Goal: Find specific fact: Find contact information

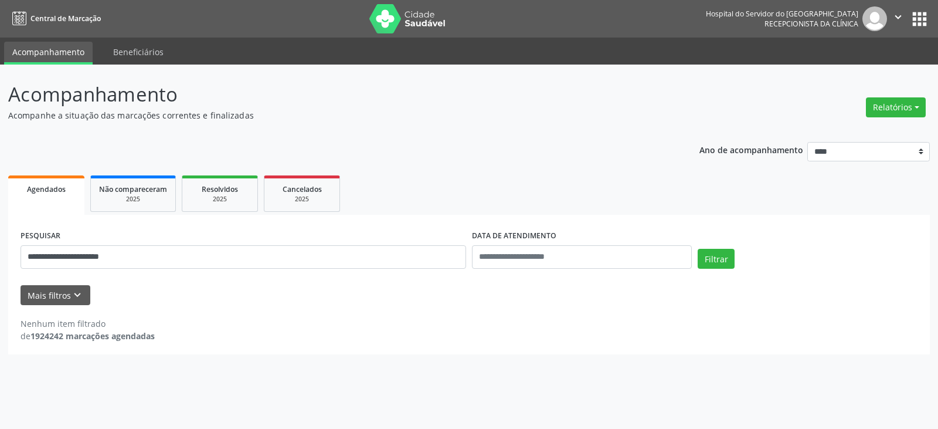
click at [698, 249] on button "Filtrar" at bounding box center [716, 259] width 37 height 20
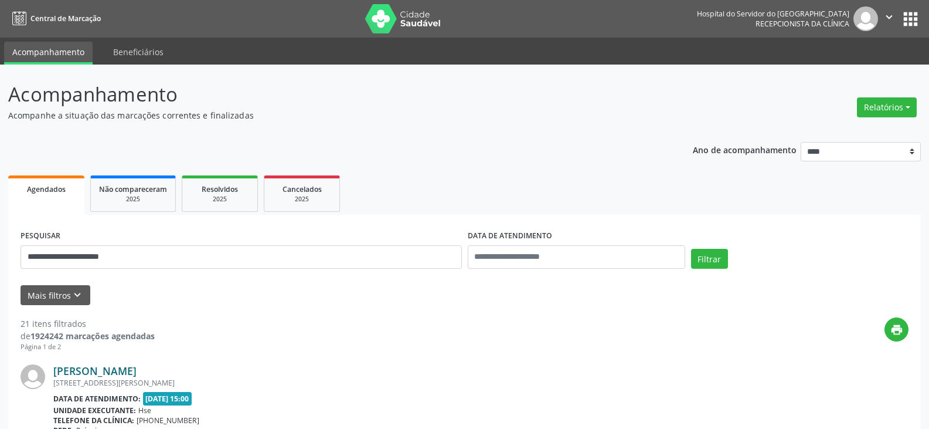
click at [137, 366] on link "[PERSON_NAME]" at bounding box center [94, 370] width 83 height 13
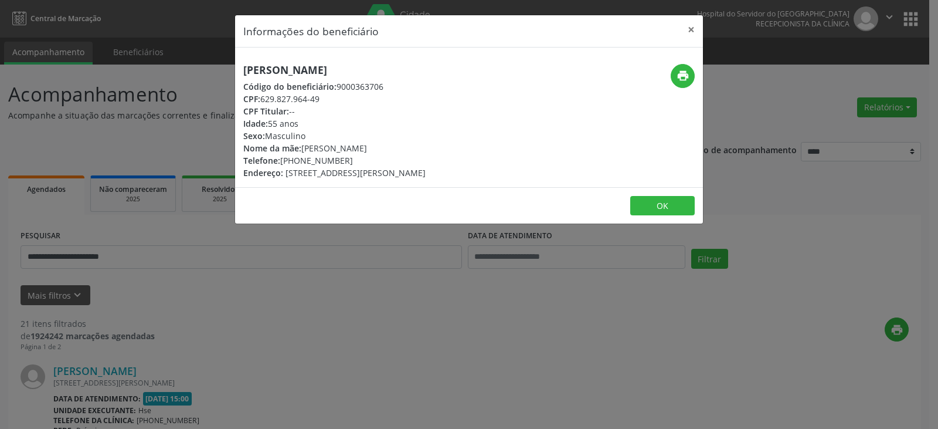
drag, startPoint x: 394, startPoint y: 73, endPoint x: 359, endPoint y: 75, distance: 34.7
click at [261, 76] on h5 "[PERSON_NAME]" at bounding box center [334, 70] width 182 height 12
click at [689, 77] on button "print" at bounding box center [683, 76] width 24 height 24
drag, startPoint x: 263, startPoint y: 101, endPoint x: 322, endPoint y: 99, distance: 59.8
click at [322, 99] on div "CPF: 629.827.964-49" at bounding box center [334, 99] width 182 height 12
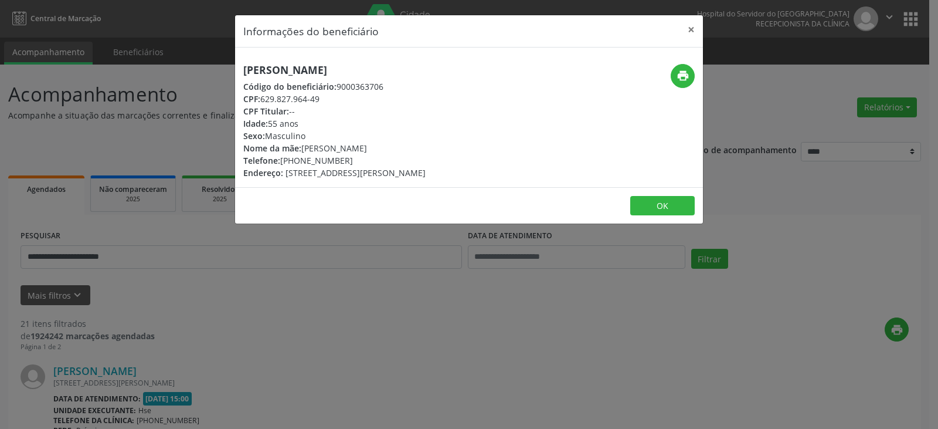
copy div "629.827.964-49"
drag, startPoint x: 300, startPoint y: 158, endPoint x: 346, endPoint y: 159, distance: 45.7
click at [346, 159] on div "Telefone: [PHONE_NUMBER]" at bounding box center [334, 160] width 182 height 12
copy div "99662-5397"
click at [687, 26] on button "×" at bounding box center [690, 29] width 23 height 29
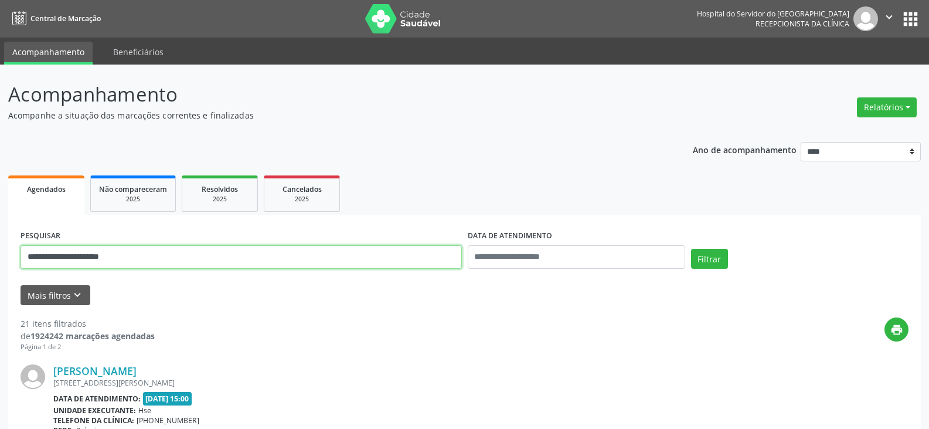
drag, startPoint x: 310, startPoint y: 257, endPoint x: 0, endPoint y: 300, distance: 312.5
click at [691, 249] on button "Filtrar" at bounding box center [709, 259] width 37 height 20
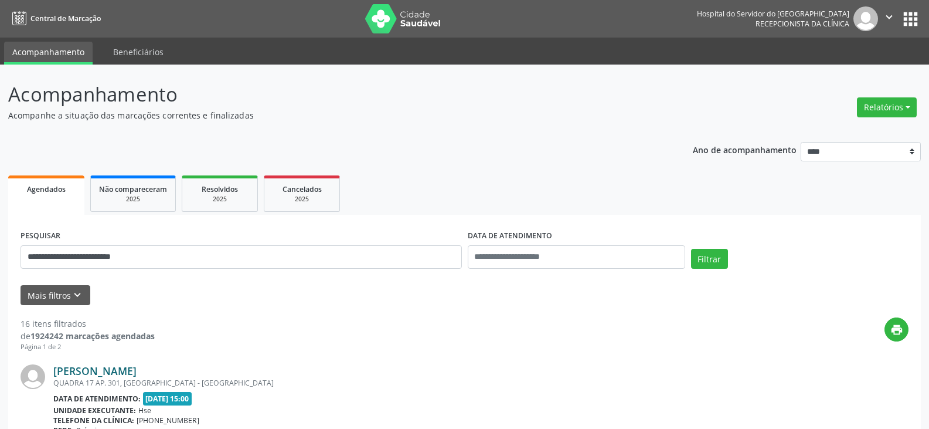
click at [137, 369] on link "[PERSON_NAME]" at bounding box center [94, 370] width 83 height 13
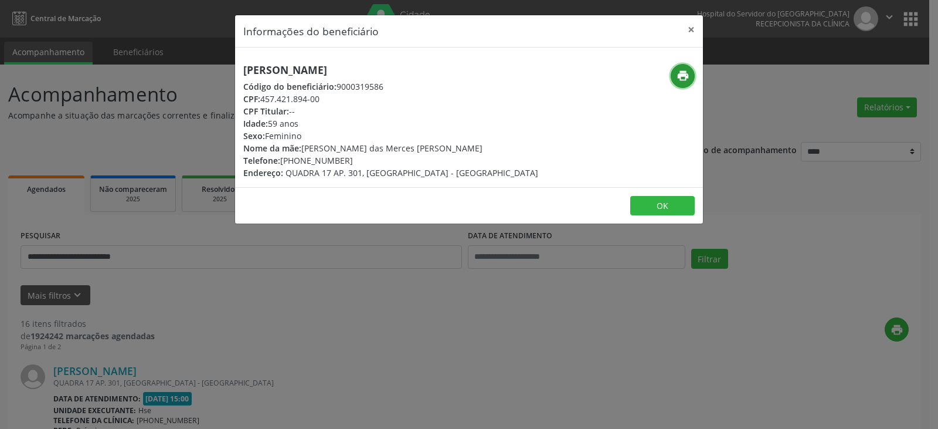
click at [677, 75] on icon "print" at bounding box center [683, 75] width 13 height 13
drag, startPoint x: 297, startPoint y: 159, endPoint x: 344, endPoint y: 159, distance: 46.3
click at [344, 159] on div "Telefone: [PHONE_NUMBER]" at bounding box center [390, 160] width 295 height 12
copy div "99631-7677"
click at [689, 30] on button "×" at bounding box center [690, 29] width 23 height 29
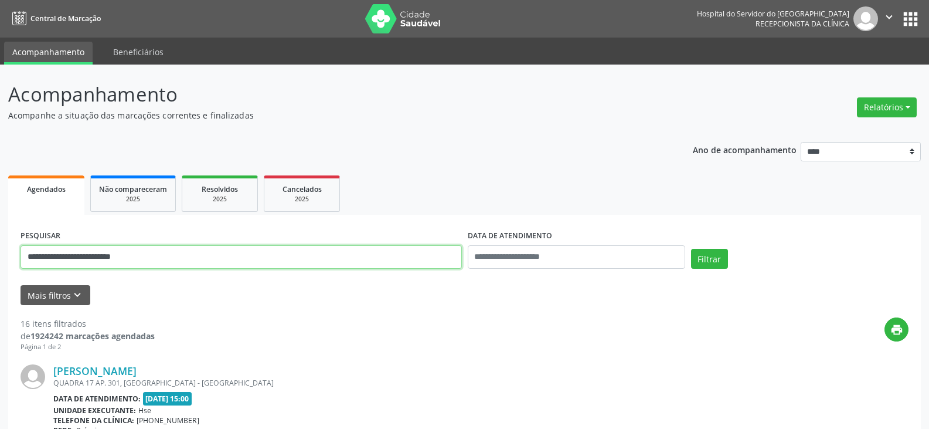
drag, startPoint x: 256, startPoint y: 258, endPoint x: 0, endPoint y: 258, distance: 256.2
type input "*"
type input "**********"
click at [691, 249] on button "Filtrar" at bounding box center [709, 259] width 37 height 20
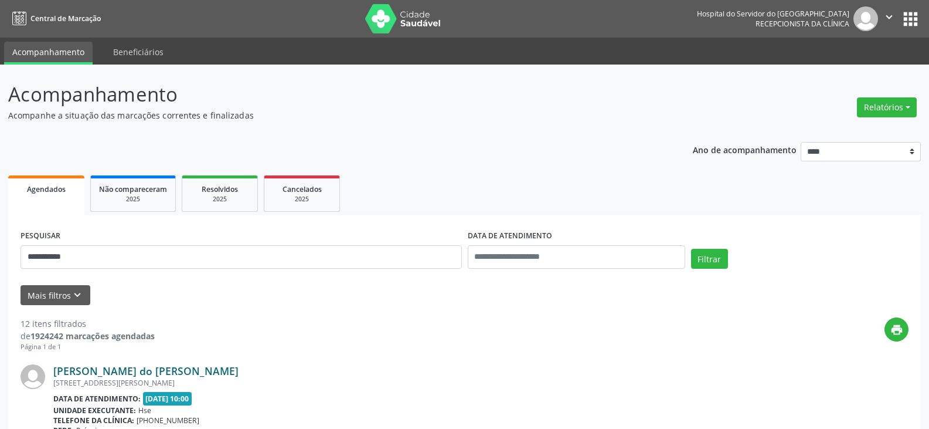
click at [189, 369] on link "[PERSON_NAME] do [PERSON_NAME]" at bounding box center [145, 370] width 185 height 13
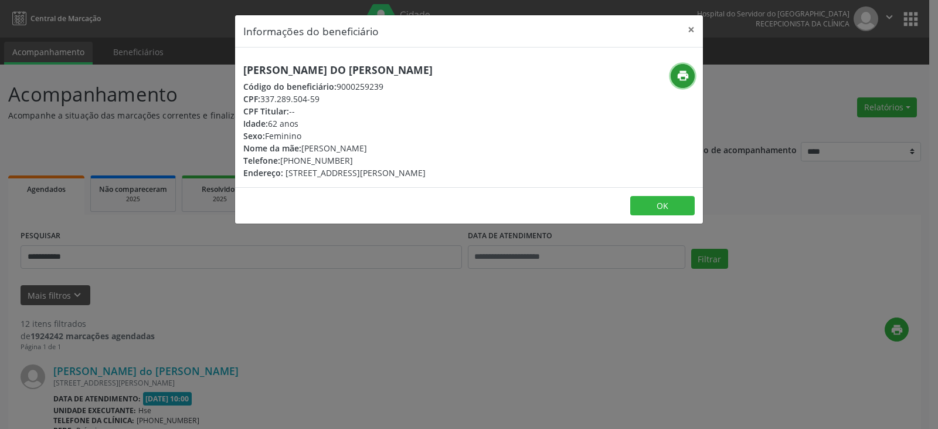
click at [679, 76] on icon "print" at bounding box center [683, 75] width 13 height 13
drag, startPoint x: 298, startPoint y: 160, endPoint x: 354, endPoint y: 155, distance: 55.9
click at [354, 155] on div "Telefone: [PHONE_NUMBER]" at bounding box center [337, 160] width 189 height 12
copy div "99998-0156"
click at [695, 30] on button "×" at bounding box center [690, 29] width 23 height 29
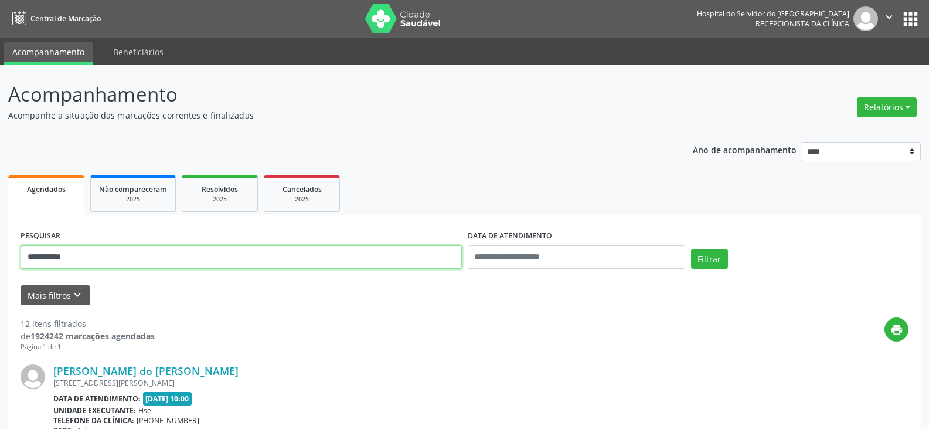
drag, startPoint x: 389, startPoint y: 246, endPoint x: 311, endPoint y: 287, distance: 87.6
click at [284, 276] on div "**********" at bounding box center [241, 252] width 447 height 50
drag, startPoint x: 208, startPoint y: 259, endPoint x: 16, endPoint y: 247, distance: 192.7
click at [691, 249] on button "Filtrar" at bounding box center [709, 259] width 37 height 20
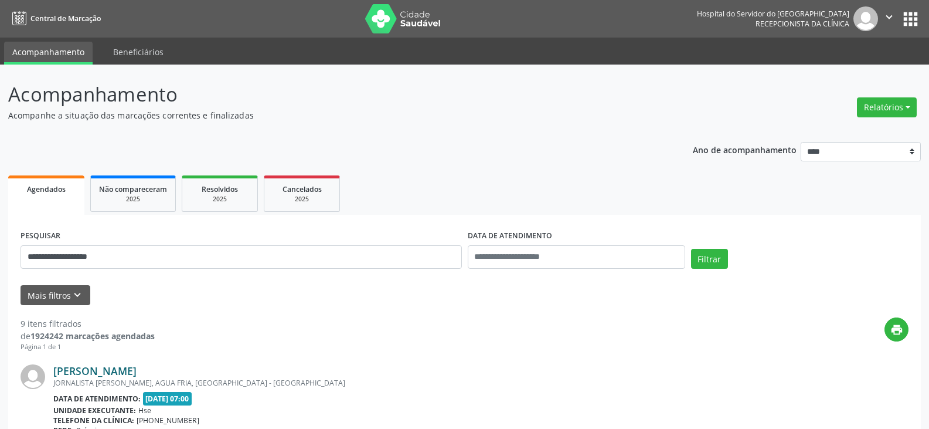
click at [81, 375] on link "[PERSON_NAME]" at bounding box center [94, 370] width 83 height 13
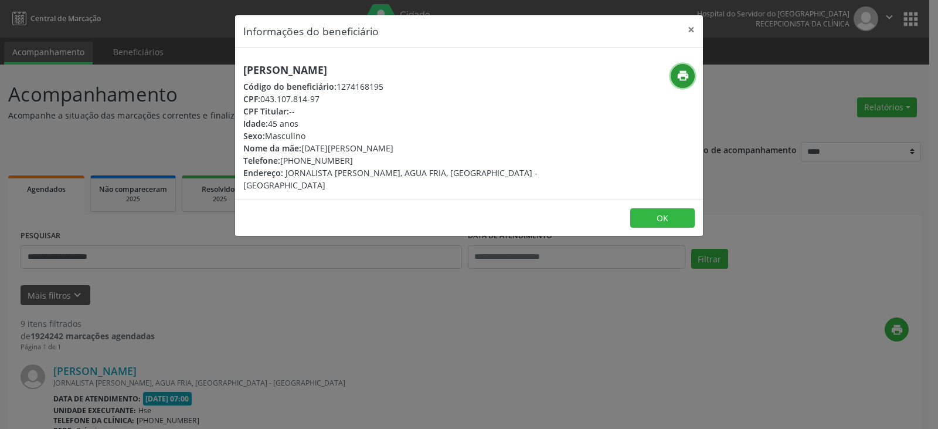
click at [681, 68] on button "print" at bounding box center [683, 76] width 24 height 24
click at [695, 28] on button "×" at bounding box center [690, 29] width 23 height 29
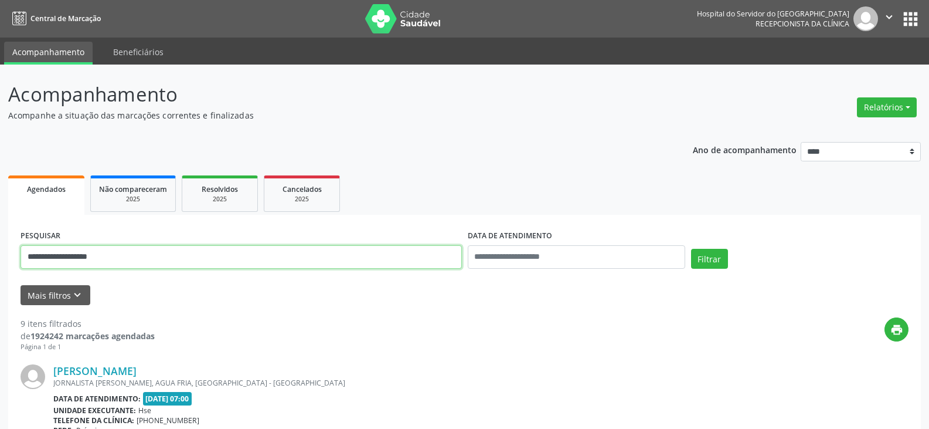
drag, startPoint x: 321, startPoint y: 249, endPoint x: 297, endPoint y: 249, distance: 23.5
click at [297, 249] on input "**********" at bounding box center [241, 256] width 441 height 23
drag, startPoint x: 102, startPoint y: 256, endPoint x: 0, endPoint y: 260, distance: 102.1
type input "**********"
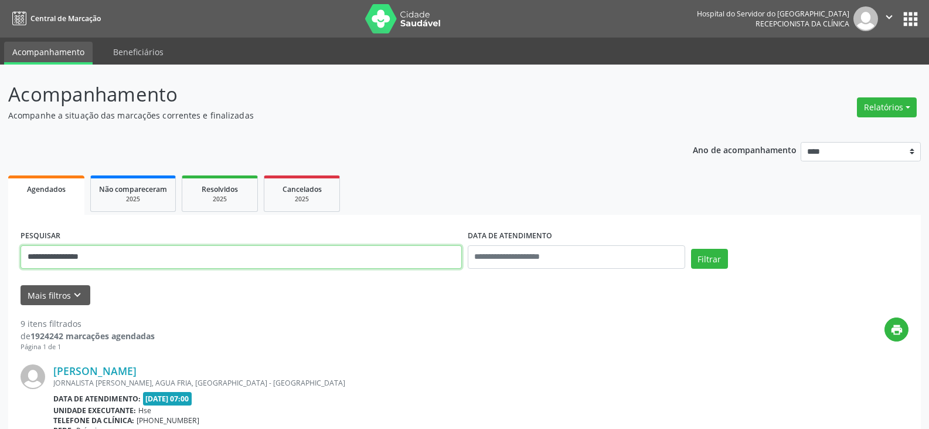
click at [691, 249] on button "Filtrar" at bounding box center [709, 259] width 37 height 20
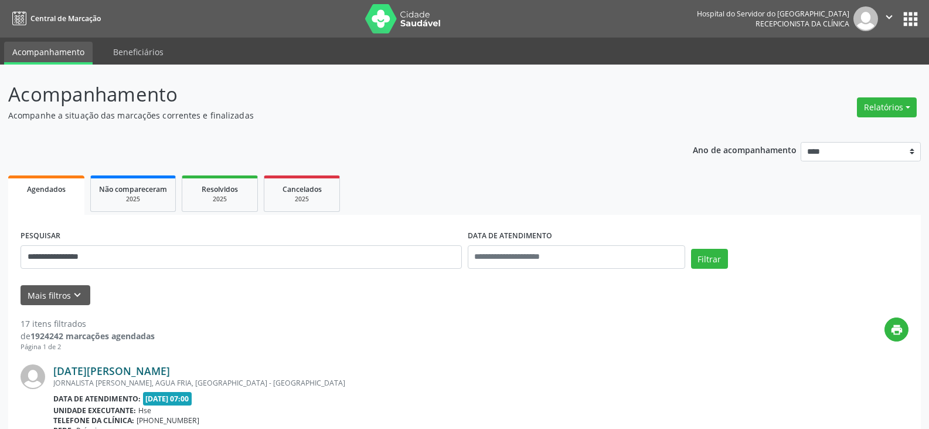
click at [139, 371] on link "[DATE][PERSON_NAME]" at bounding box center [111, 370] width 117 height 13
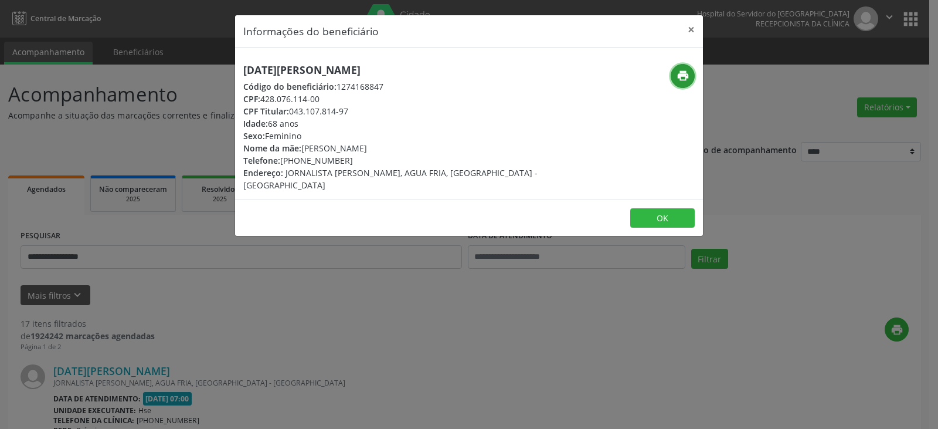
click at [680, 78] on icon "print" at bounding box center [683, 75] width 13 height 13
drag, startPoint x: 300, startPoint y: 159, endPoint x: 354, endPoint y: 159, distance: 54.5
click at [354, 159] on div "Telefone: [PHONE_NUMBER]" at bounding box center [390, 160] width 295 height 12
copy div "99895-4570"
drag, startPoint x: 291, startPoint y: 110, endPoint x: 359, endPoint y: 109, distance: 68.0
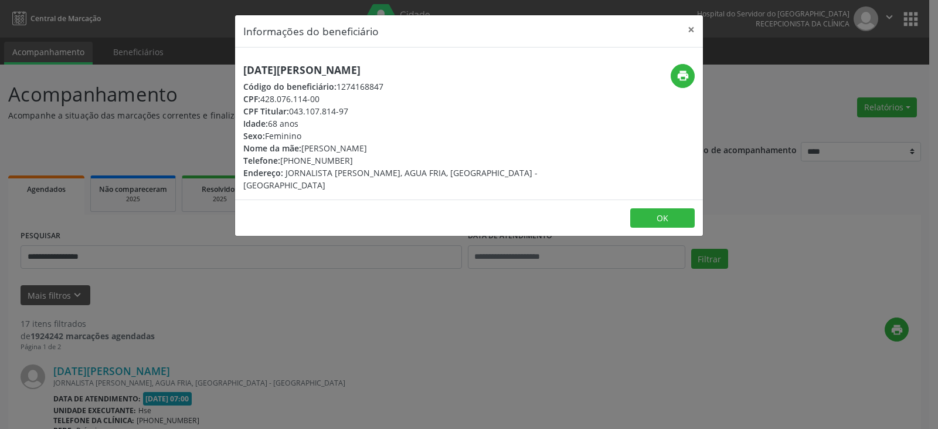
click at [352, 107] on div "CPF Titular: 043.107.814-97" at bounding box center [390, 111] width 295 height 12
copy div "043.107.814-97"
click at [692, 32] on button "×" at bounding box center [690, 29] width 23 height 29
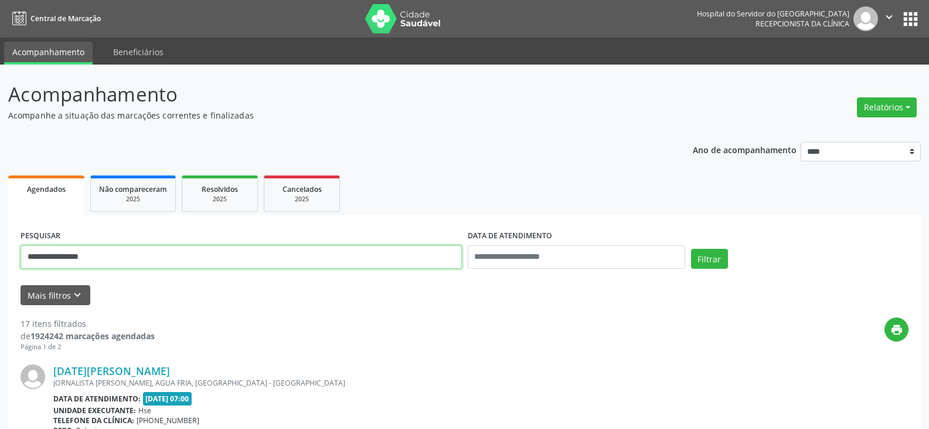
drag, startPoint x: 236, startPoint y: 251, endPoint x: 0, endPoint y: 250, distance: 236.3
click at [691, 249] on button "Filtrar" at bounding box center [709, 259] width 37 height 20
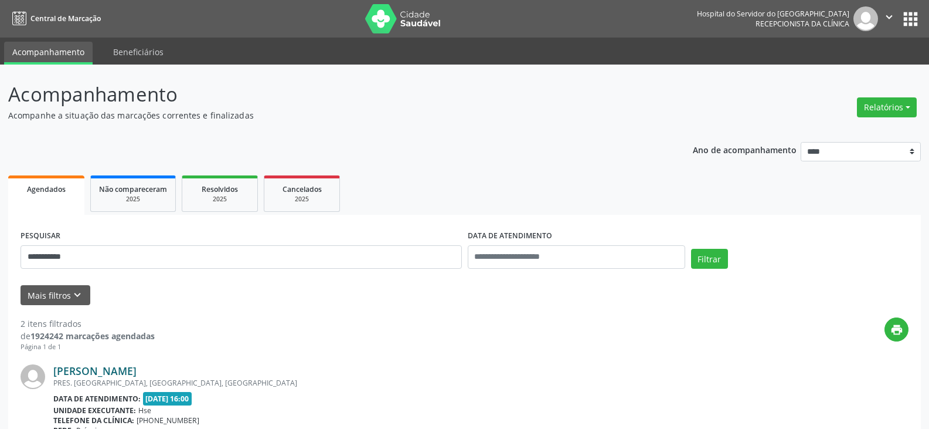
click at [127, 371] on link "[PERSON_NAME]" at bounding box center [94, 370] width 83 height 13
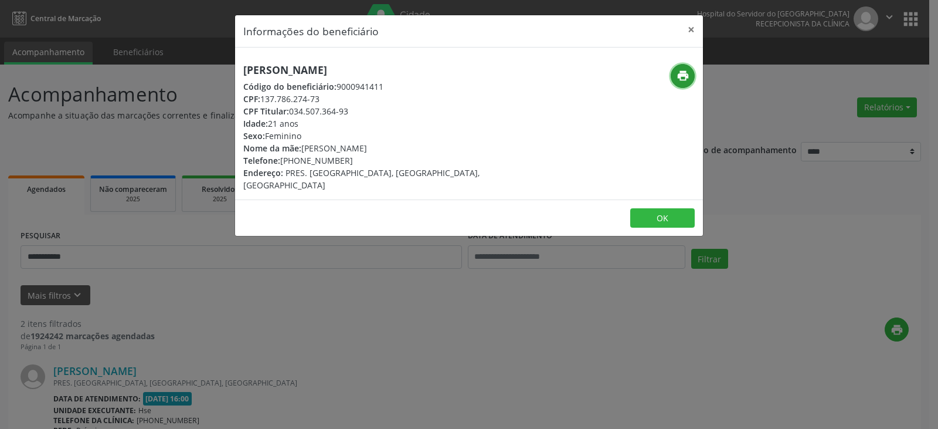
click at [682, 73] on icon "print" at bounding box center [683, 75] width 13 height 13
click at [695, 32] on button "×" at bounding box center [690, 29] width 23 height 29
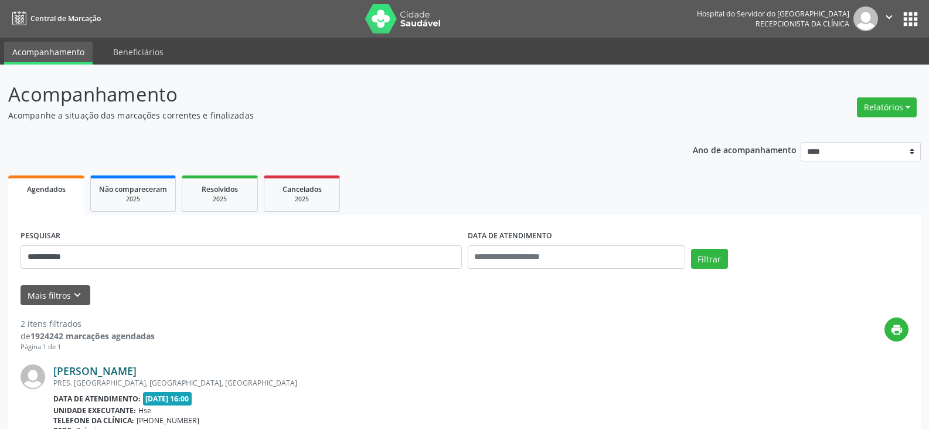
click at [137, 364] on link "[PERSON_NAME]" at bounding box center [94, 370] width 83 height 13
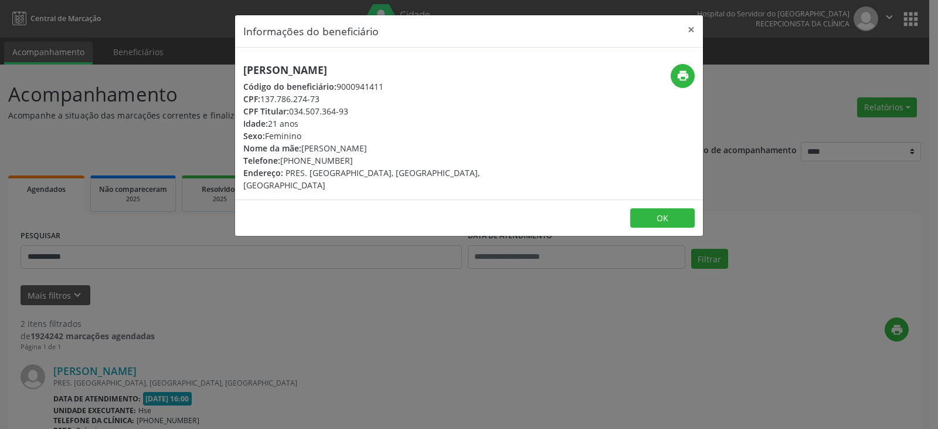
drag, startPoint x: 305, startPoint y: 159, endPoint x: 377, endPoint y: 159, distance: 72.1
click at [377, 159] on div "Telefone: [PHONE_NUMBER]" at bounding box center [390, 160] width 295 height 12
copy div "99975-7244"
drag, startPoint x: 290, startPoint y: 112, endPoint x: 357, endPoint y: 112, distance: 66.8
click at [357, 112] on div "CPF Titular: 034.507.364-93" at bounding box center [390, 111] width 295 height 12
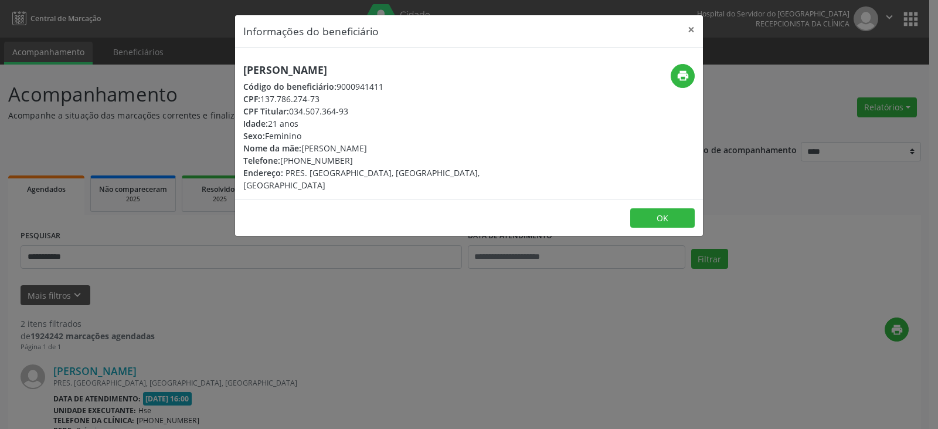
copy div "034.507.364-93"
click at [695, 31] on button "×" at bounding box center [690, 29] width 23 height 29
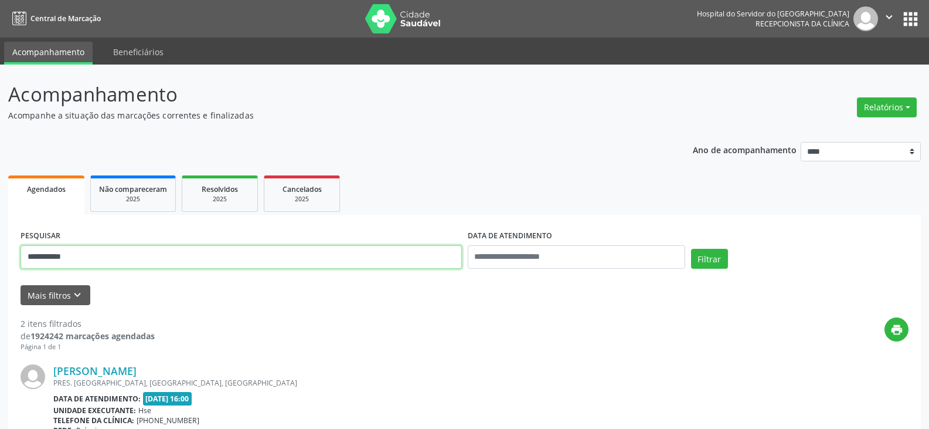
drag, startPoint x: 339, startPoint y: 252, endPoint x: 0, endPoint y: 260, distance: 339.6
click at [0, 260] on div "**********" at bounding box center [464, 391] width 929 height 655
paste input "***"
click at [691, 249] on button "Filtrar" at bounding box center [709, 259] width 37 height 20
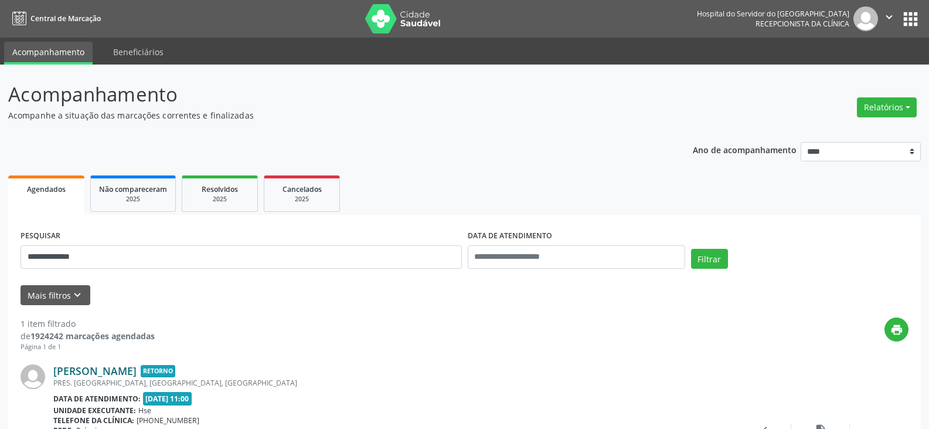
click at [115, 369] on link "[PERSON_NAME]" at bounding box center [94, 370] width 83 height 13
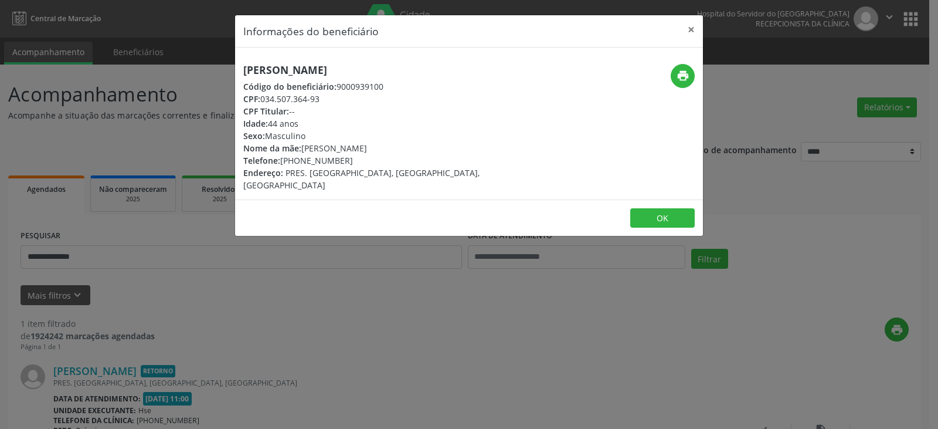
drag, startPoint x: 460, startPoint y: 73, endPoint x: 241, endPoint y: 76, distance: 218.7
click at [241, 76] on div "[PERSON_NAME] Código do beneficiário: 9000939100 CPF: 034.507.364-93 CPF Titula…" at bounding box center [391, 127] width 312 height 127
copy h5 "[PERSON_NAME]"
click at [682, 32] on button "×" at bounding box center [690, 29] width 23 height 29
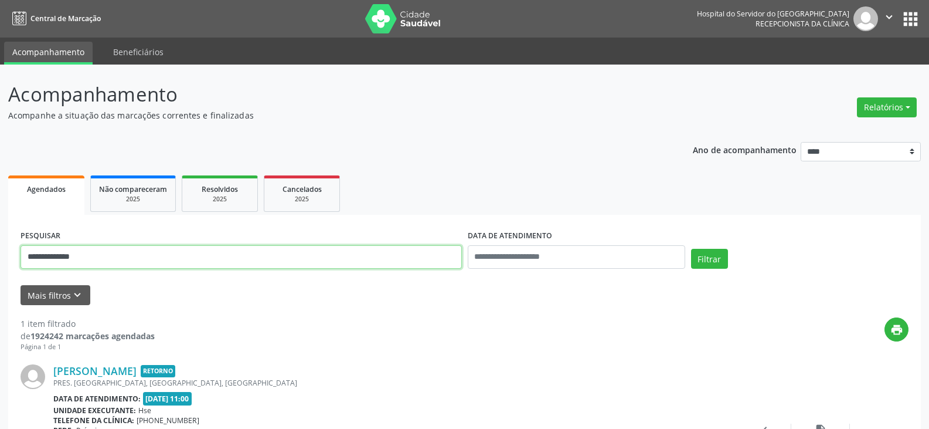
drag, startPoint x: 303, startPoint y: 253, endPoint x: 0, endPoint y: 270, distance: 303.6
click at [0, 270] on div "**********" at bounding box center [464, 302] width 929 height 476
type input "**********"
click at [691, 249] on button "Filtrar" at bounding box center [709, 259] width 37 height 20
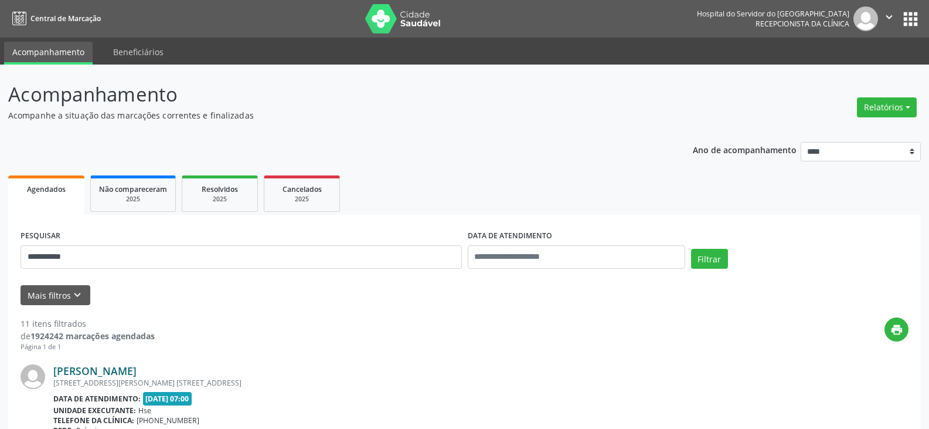
click at [76, 371] on link "[PERSON_NAME]" at bounding box center [94, 370] width 83 height 13
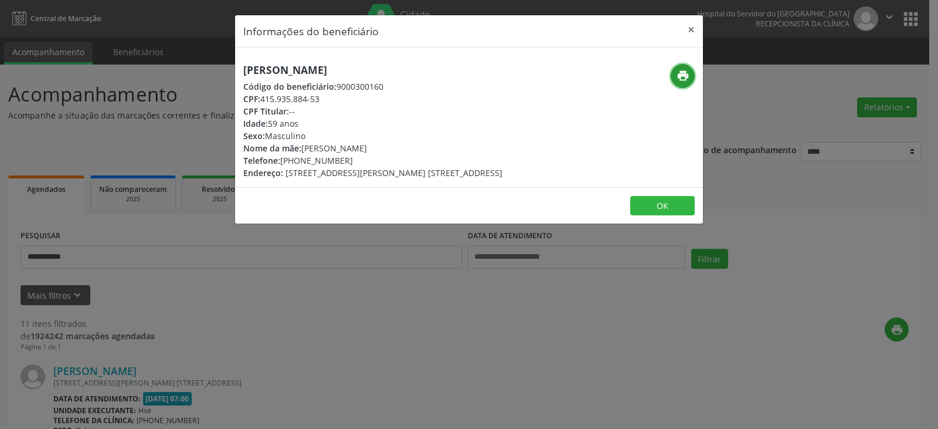
click at [684, 71] on icon "print" at bounding box center [683, 75] width 13 height 13
drag, startPoint x: 300, startPoint y: 157, endPoint x: 350, endPoint y: 157, distance: 50.4
click at [350, 157] on div "Telefone: [PHONE_NUMBER]" at bounding box center [372, 160] width 259 height 12
copy div "98565-1013"
click at [688, 31] on button "×" at bounding box center [690, 29] width 23 height 29
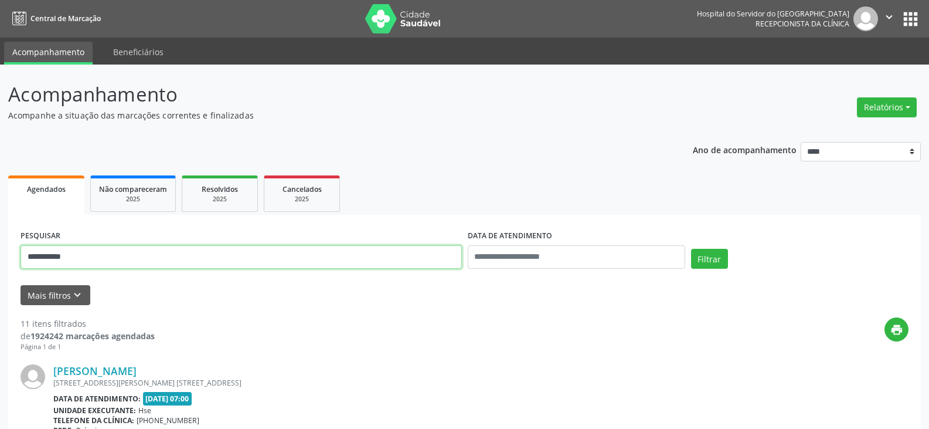
drag, startPoint x: 282, startPoint y: 260, endPoint x: 0, endPoint y: 260, distance: 282.0
click at [691, 249] on button "Filtrar" at bounding box center [709, 259] width 37 height 20
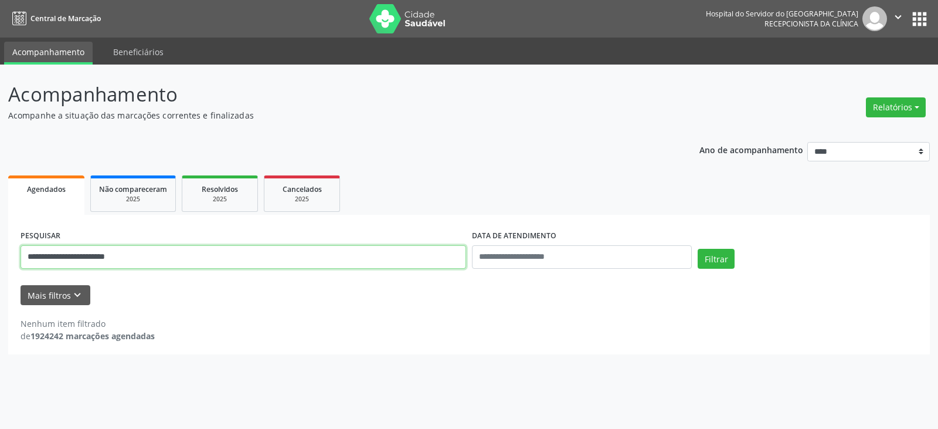
drag, startPoint x: 115, startPoint y: 259, endPoint x: 164, endPoint y: 260, distance: 48.7
click at [164, 260] on input "**********" at bounding box center [244, 256] width 446 height 23
type input "**********"
click at [698, 249] on button "Filtrar" at bounding box center [716, 259] width 37 height 20
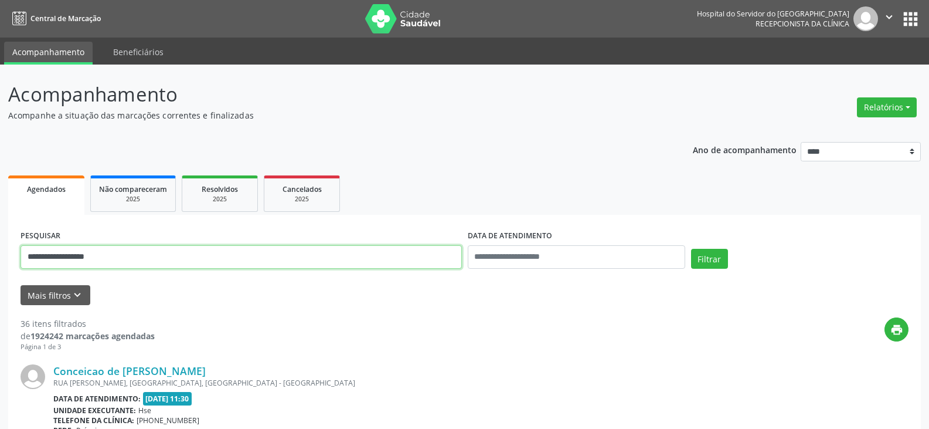
click at [212, 252] on input "**********" at bounding box center [241, 256] width 441 height 23
drag, startPoint x: 207, startPoint y: 247, endPoint x: 21, endPoint y: 250, distance: 185.9
click at [21, 250] on input "**********" at bounding box center [241, 256] width 441 height 23
type input "**********"
click at [691, 249] on button "Filtrar" at bounding box center [709, 259] width 37 height 20
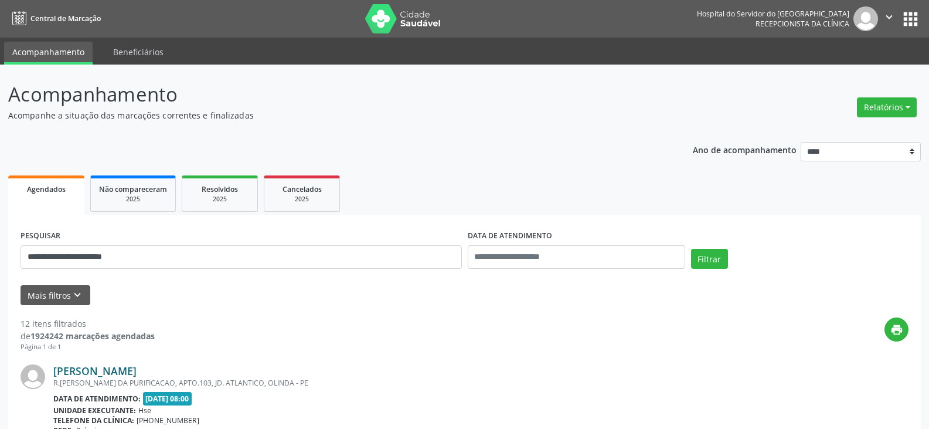
click at [121, 376] on link "[PERSON_NAME]" at bounding box center [94, 370] width 83 height 13
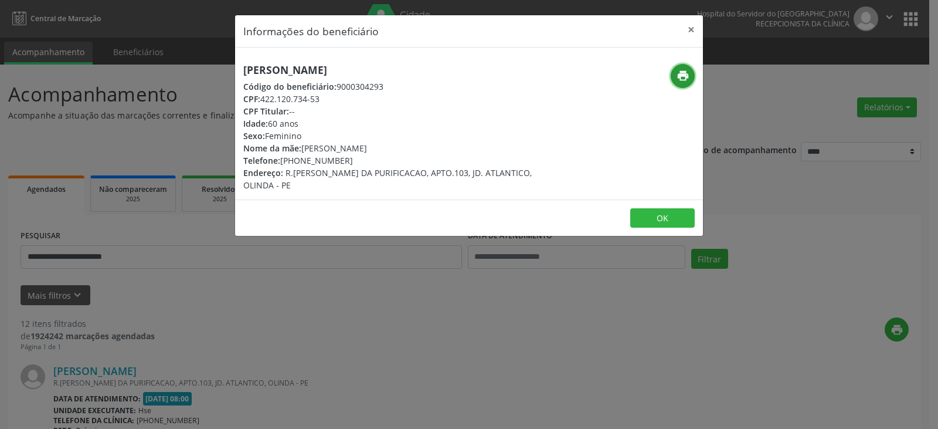
click at [686, 72] on icon "print" at bounding box center [683, 75] width 13 height 13
drag, startPoint x: 298, startPoint y: 158, endPoint x: 349, endPoint y: 159, distance: 50.4
click at [348, 159] on div "Telefone: [PHONE_NUMBER]" at bounding box center [390, 160] width 295 height 12
click at [691, 32] on button "×" at bounding box center [690, 29] width 23 height 29
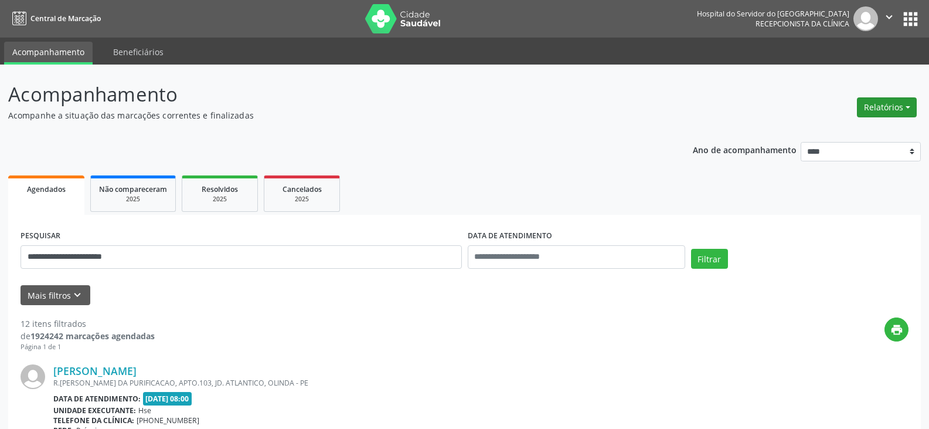
click at [896, 113] on button "Relatórios" at bounding box center [887, 107] width 60 height 20
click at [888, 123] on ul "Agendamentos Procedimentos realizados" at bounding box center [854, 141] width 127 height 42
click at [885, 127] on link "Agendamentos" at bounding box center [854, 132] width 126 height 16
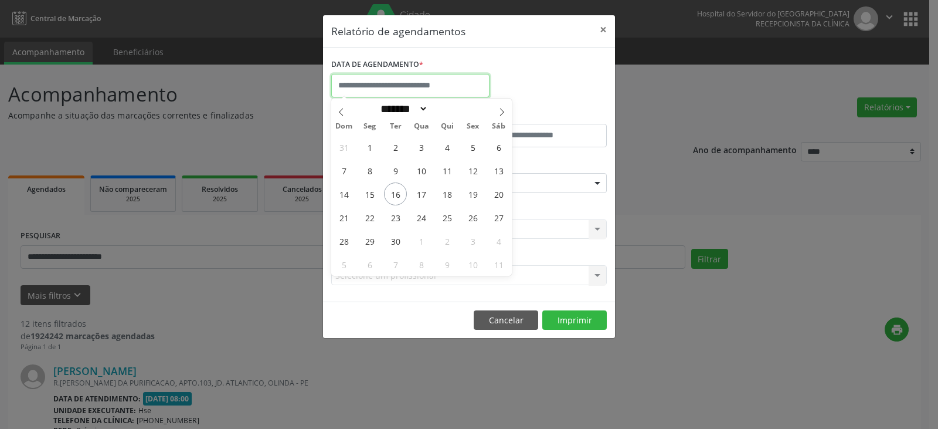
click at [447, 87] on input "text" at bounding box center [410, 85] width 158 height 23
click at [424, 195] on span "17" at bounding box center [421, 193] width 23 height 23
type input "**********"
click at [424, 195] on span "17" at bounding box center [421, 193] width 23 height 23
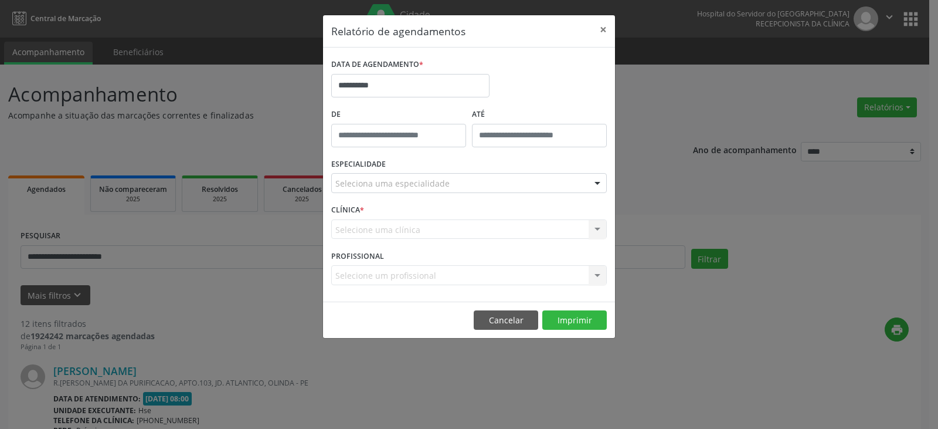
click at [453, 195] on div "ESPECIALIDADE Seleciona uma especialidade Todas as especialidades Alergologia A…" at bounding box center [468, 178] width 281 height 46
click at [475, 179] on div "Seleciona uma especialidade" at bounding box center [469, 183] width 276 height 20
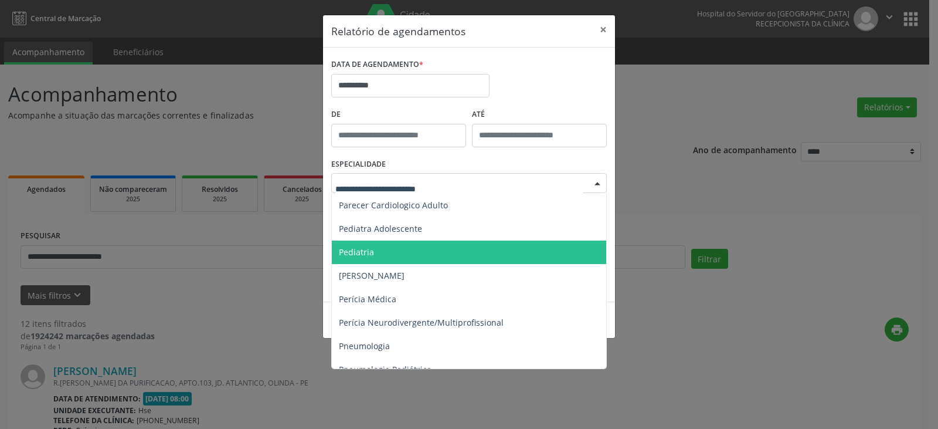
scroll to position [1759, 0]
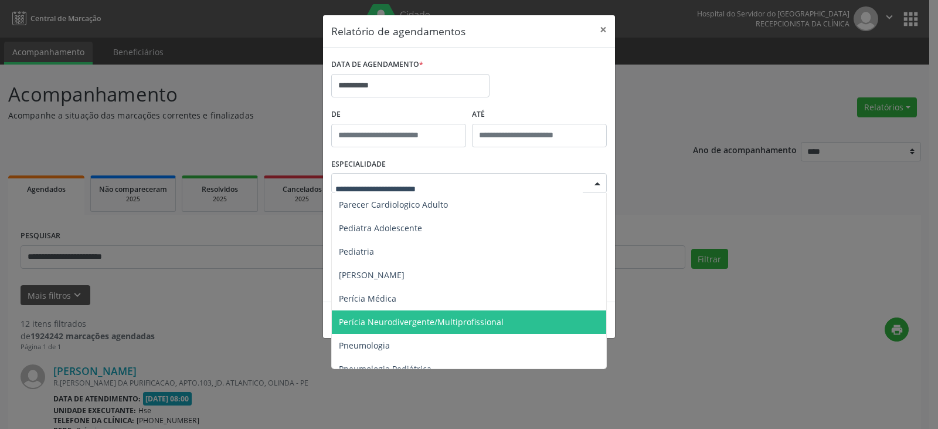
click at [478, 317] on span "Perícia Neurodivergente/Multiprofissional" at bounding box center [421, 321] width 165 height 11
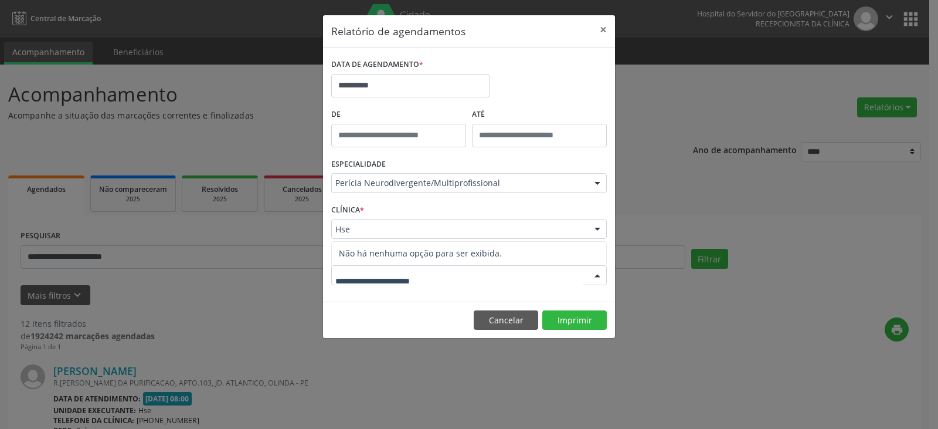
click at [553, 276] on div at bounding box center [469, 275] width 276 height 20
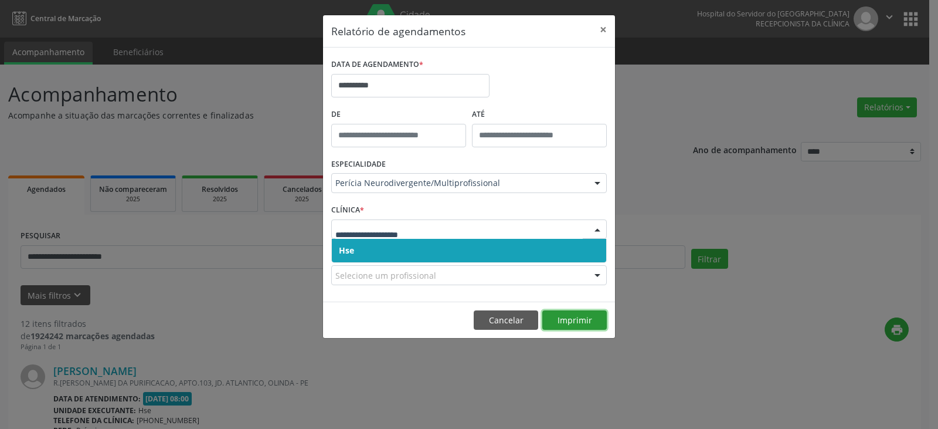
click at [576, 315] on button "Imprimir" at bounding box center [574, 320] width 64 height 20
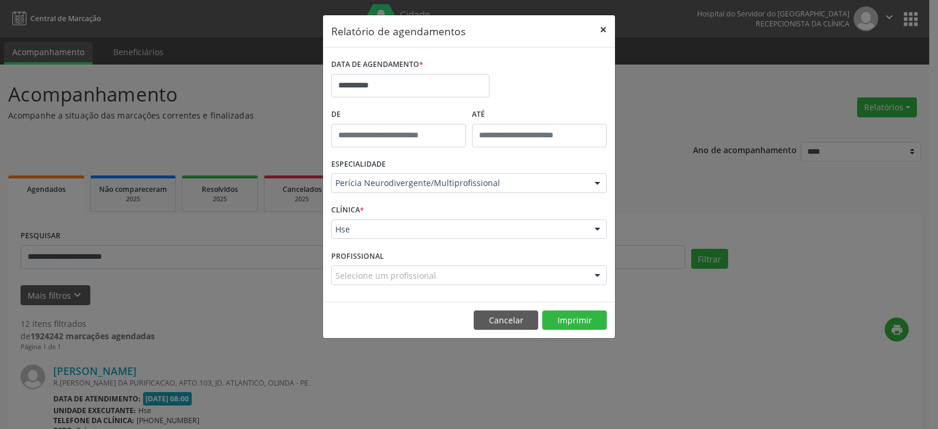
click at [598, 29] on button "×" at bounding box center [603, 29] width 23 height 29
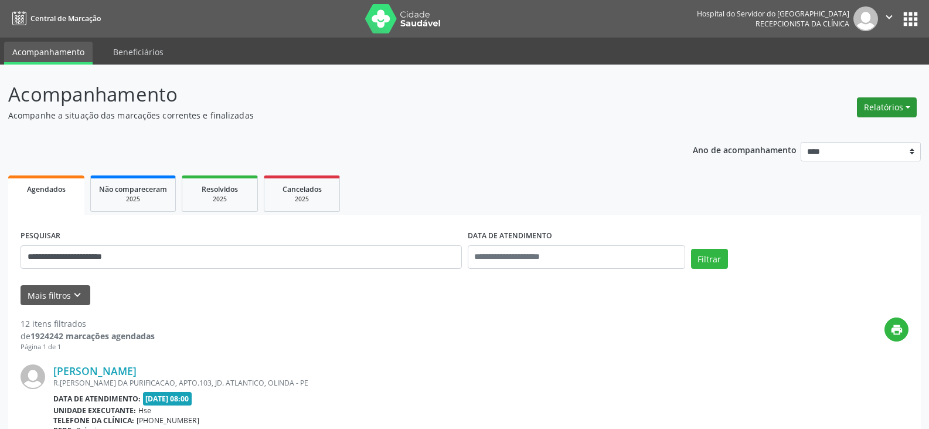
click at [903, 112] on button "Relatórios" at bounding box center [887, 107] width 60 height 20
click at [854, 125] on link "Agendamentos" at bounding box center [854, 132] width 126 height 16
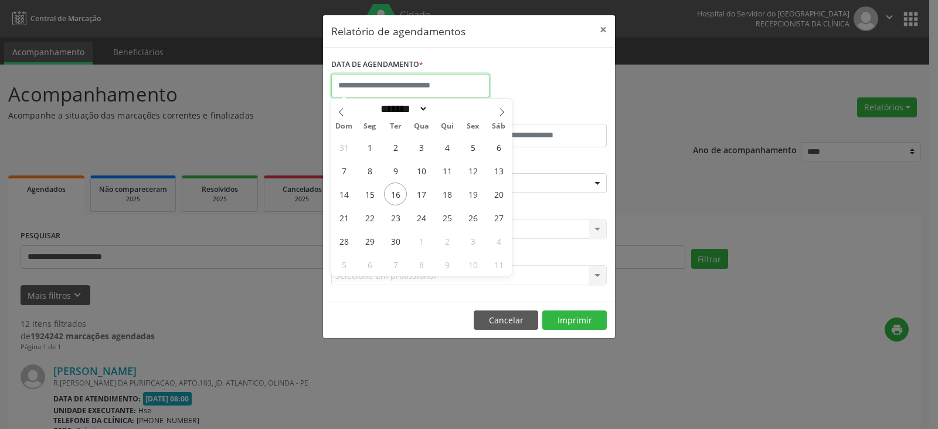
click at [426, 74] on input "text" at bounding box center [410, 85] width 158 height 23
click at [420, 188] on span "17" at bounding box center [421, 193] width 23 height 23
type input "**********"
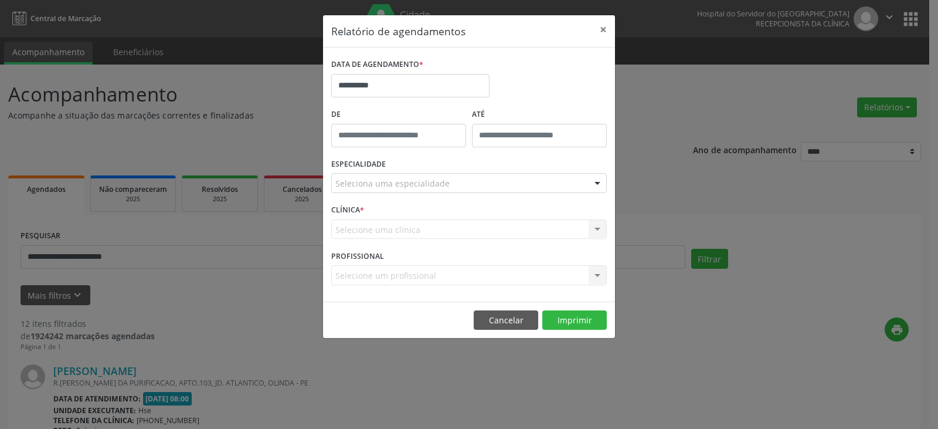
click at [513, 189] on div "Seleciona uma especialidade" at bounding box center [469, 183] width 276 height 20
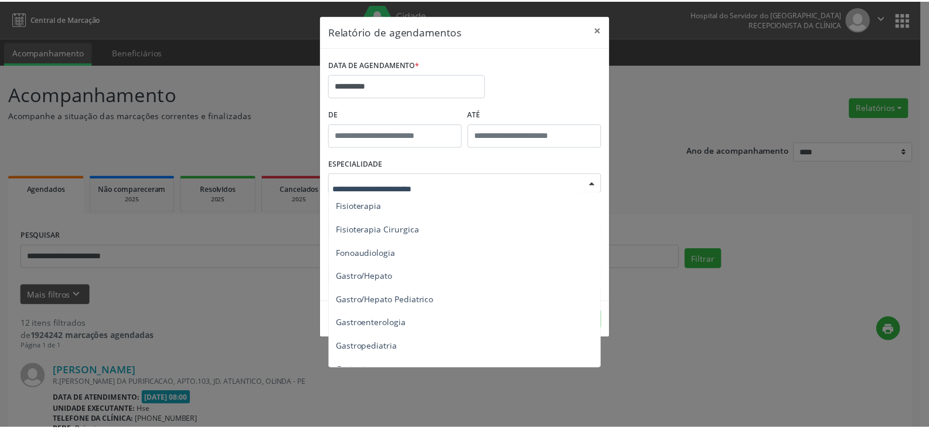
scroll to position [645, 0]
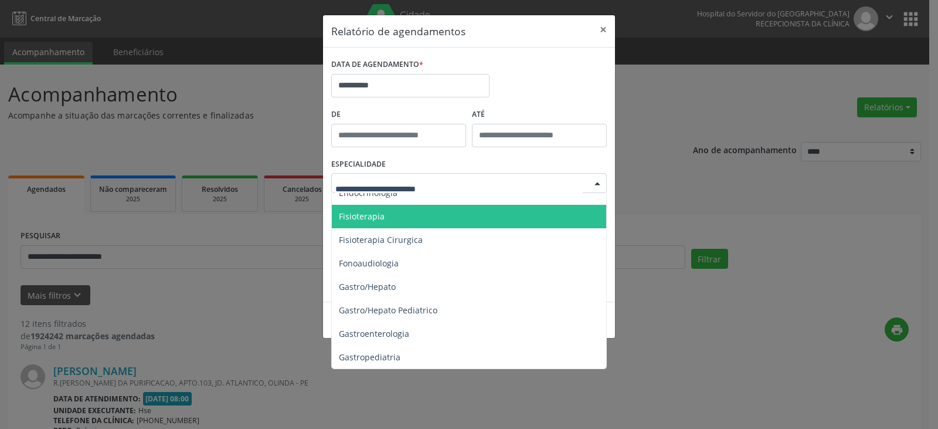
click at [458, 211] on span "Fisioterapia" at bounding box center [470, 216] width 276 height 23
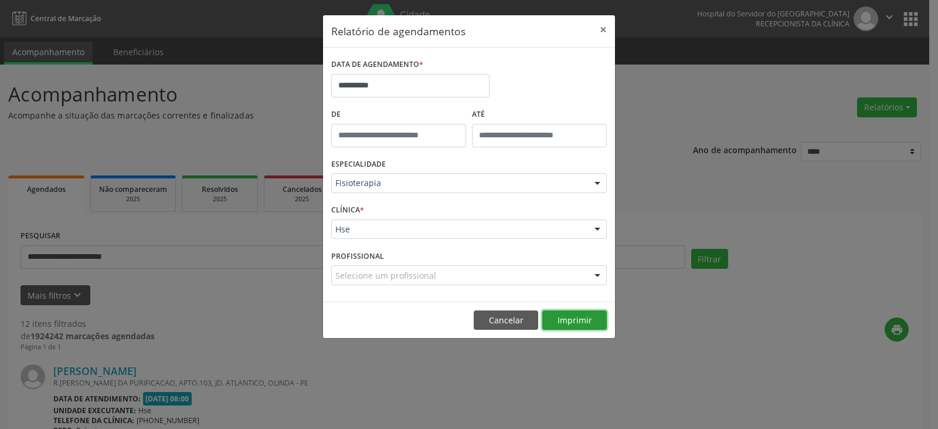
click at [566, 313] on button "Imprimir" at bounding box center [574, 320] width 64 height 20
click at [596, 29] on button "×" at bounding box center [603, 29] width 23 height 29
